Goal: Information Seeking & Learning: Learn about a topic

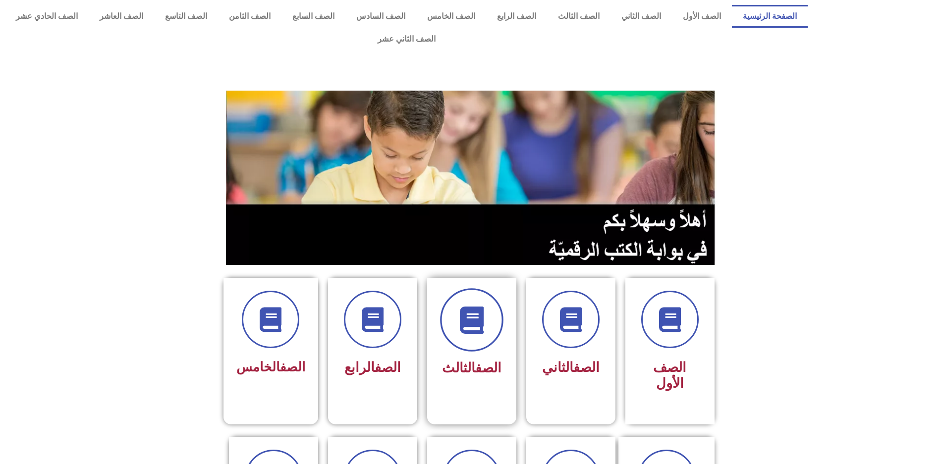
click at [460, 307] on icon at bounding box center [471, 320] width 27 height 27
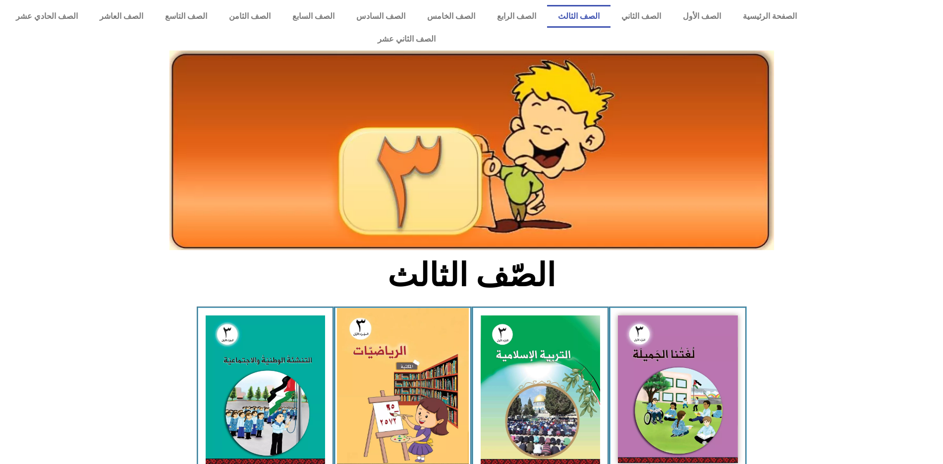
click at [426, 333] on img at bounding box center [403, 389] width 132 height 162
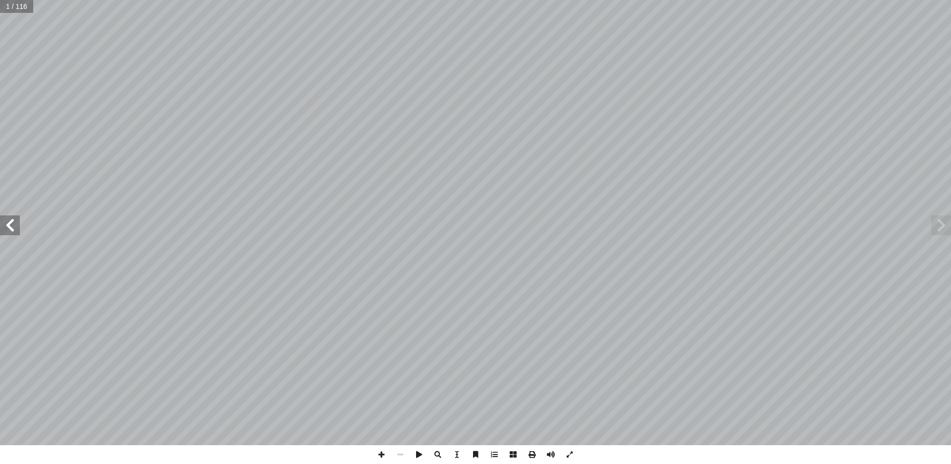
click at [6, 5] on input "text" at bounding box center [16, 6] width 33 height 13
type input "**"
click at [945, 223] on span at bounding box center [941, 225] width 20 height 20
click at [378, 456] on span at bounding box center [381, 454] width 19 height 19
